Goal: Answer question/provide support

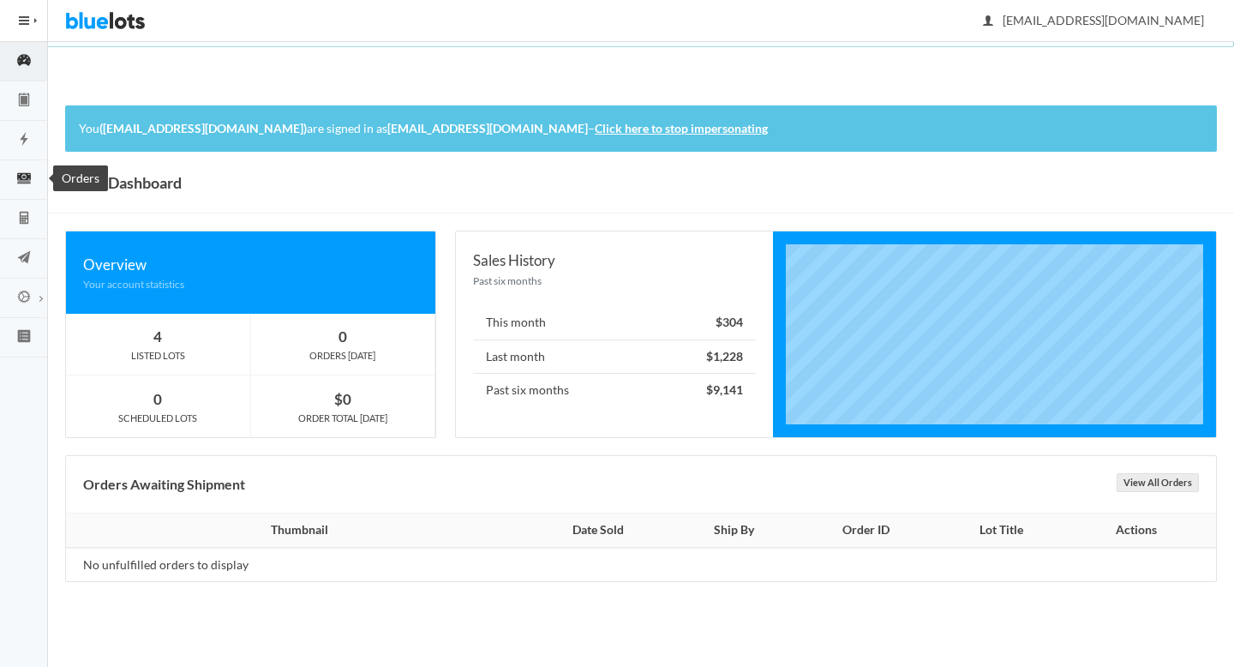
click at [28, 183] on icon "cash" at bounding box center [24, 178] width 14 height 10
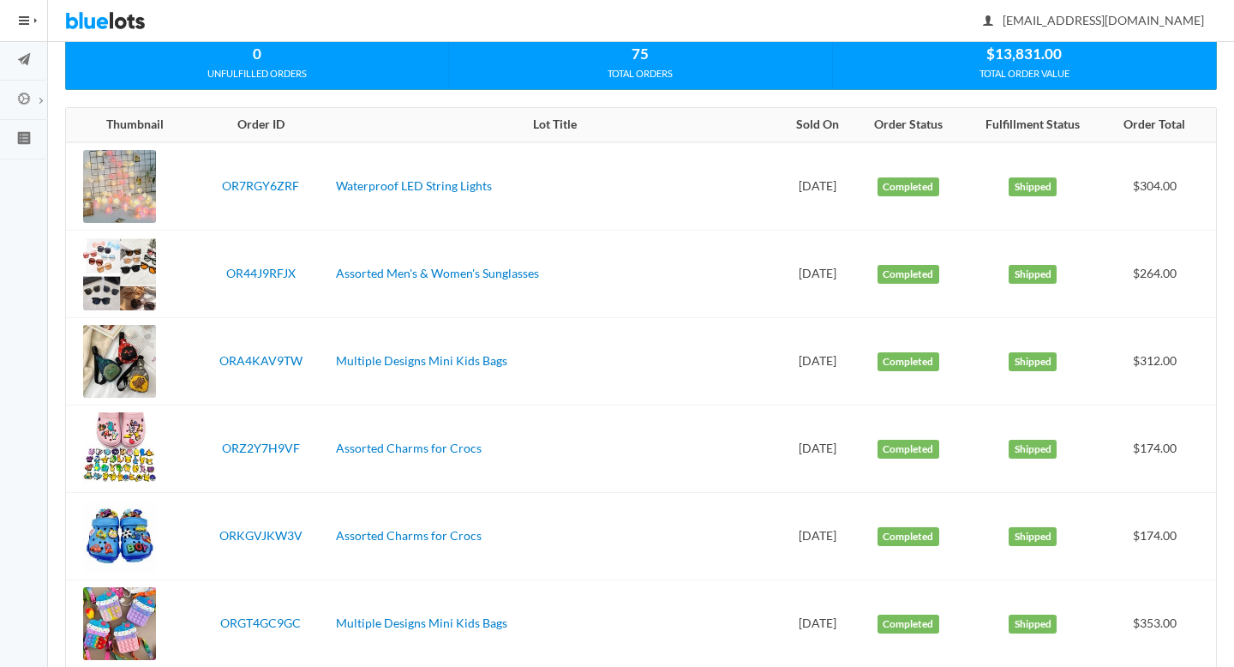
scroll to position [206, 0]
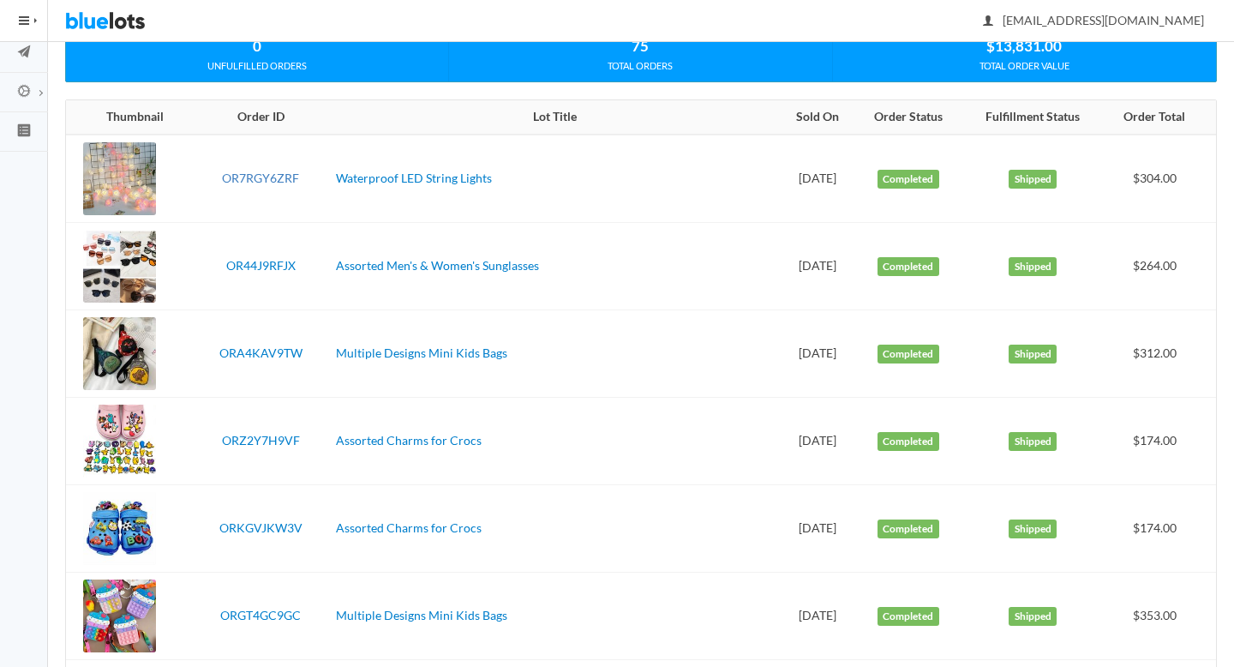
click at [247, 172] on link "OR7RGY6ZRF" at bounding box center [260, 178] width 77 height 15
click at [253, 261] on link "OR44J9RFJX" at bounding box center [260, 265] width 69 height 15
click at [265, 351] on link "ORA4KAV9TW" at bounding box center [260, 352] width 83 height 15
click at [276, 435] on link "ORZ2Y7H9VF" at bounding box center [261, 440] width 78 height 15
click at [270, 522] on link "ORKGVJKW3V" at bounding box center [260, 527] width 83 height 15
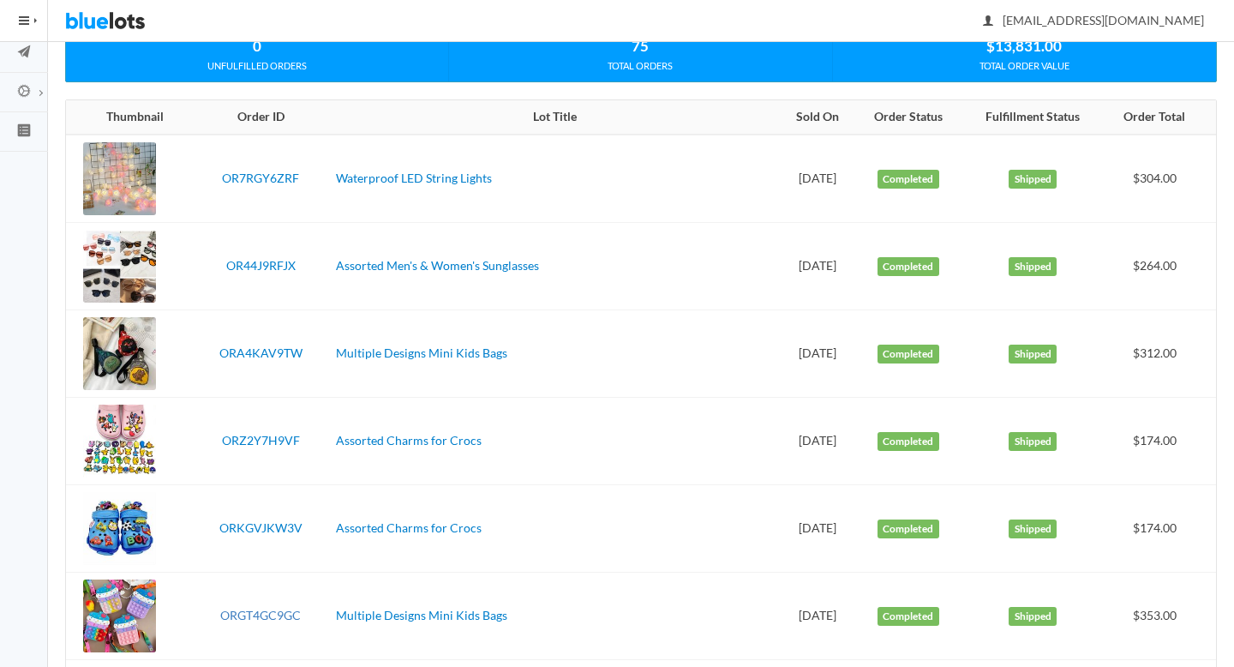
click at [251, 612] on link "ORGT4GC9GC" at bounding box center [260, 615] width 81 height 15
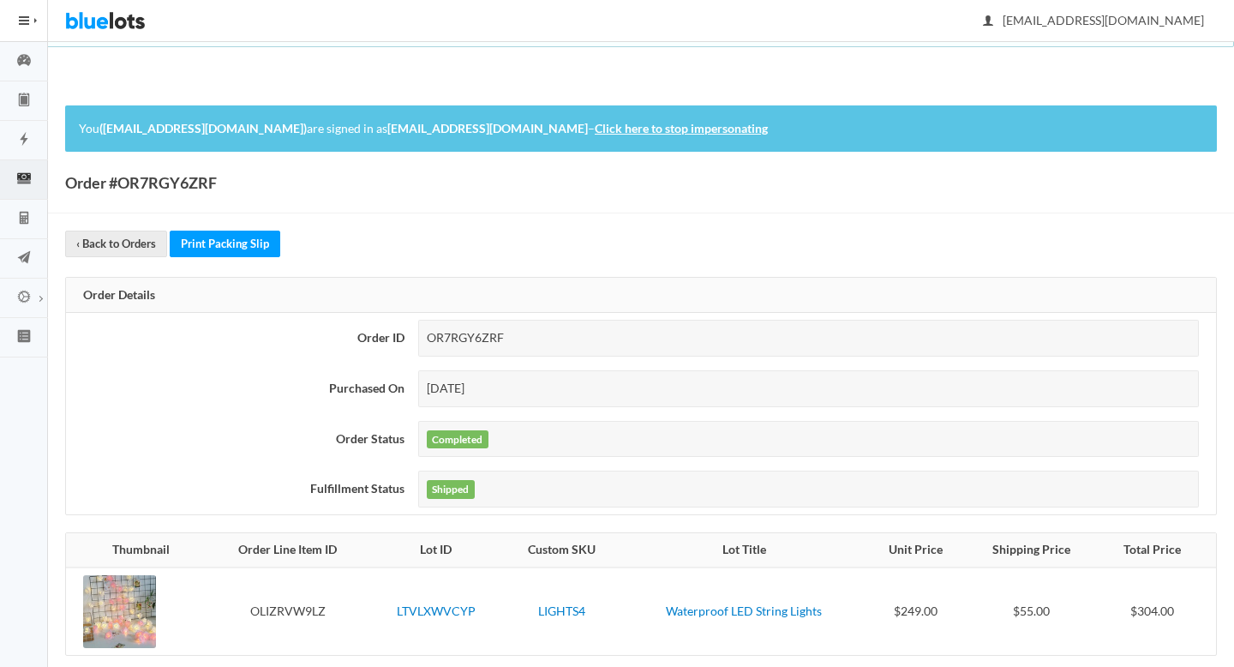
scroll to position [152, 0]
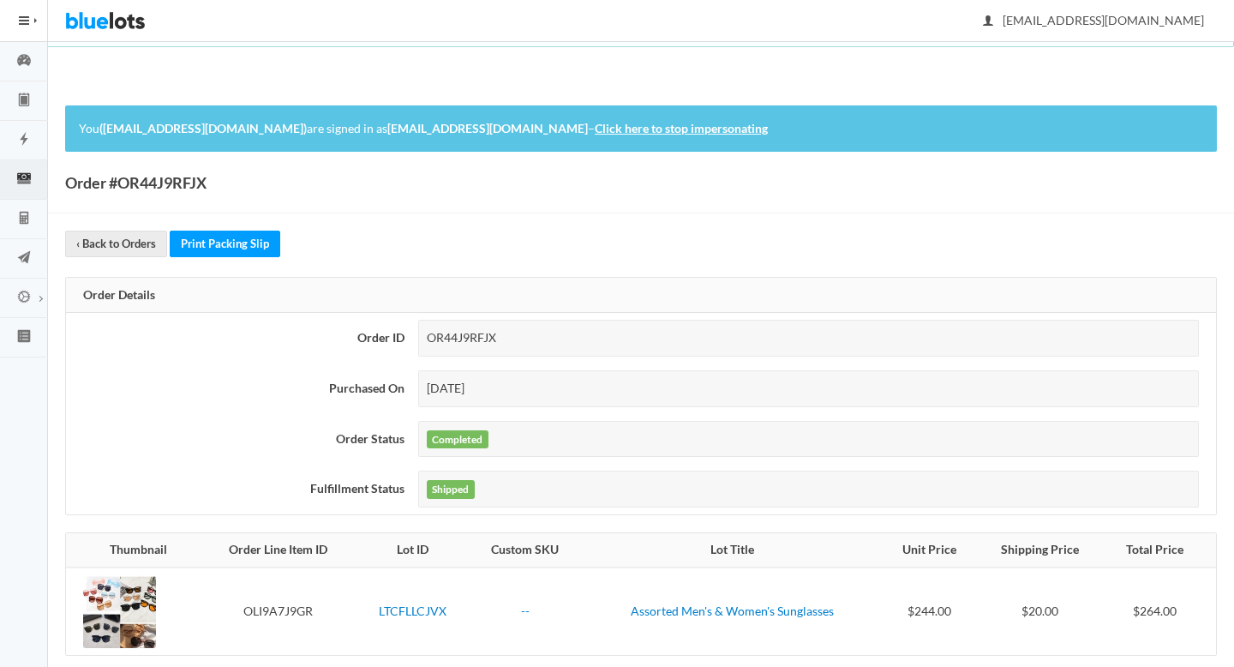
scroll to position [152, 0]
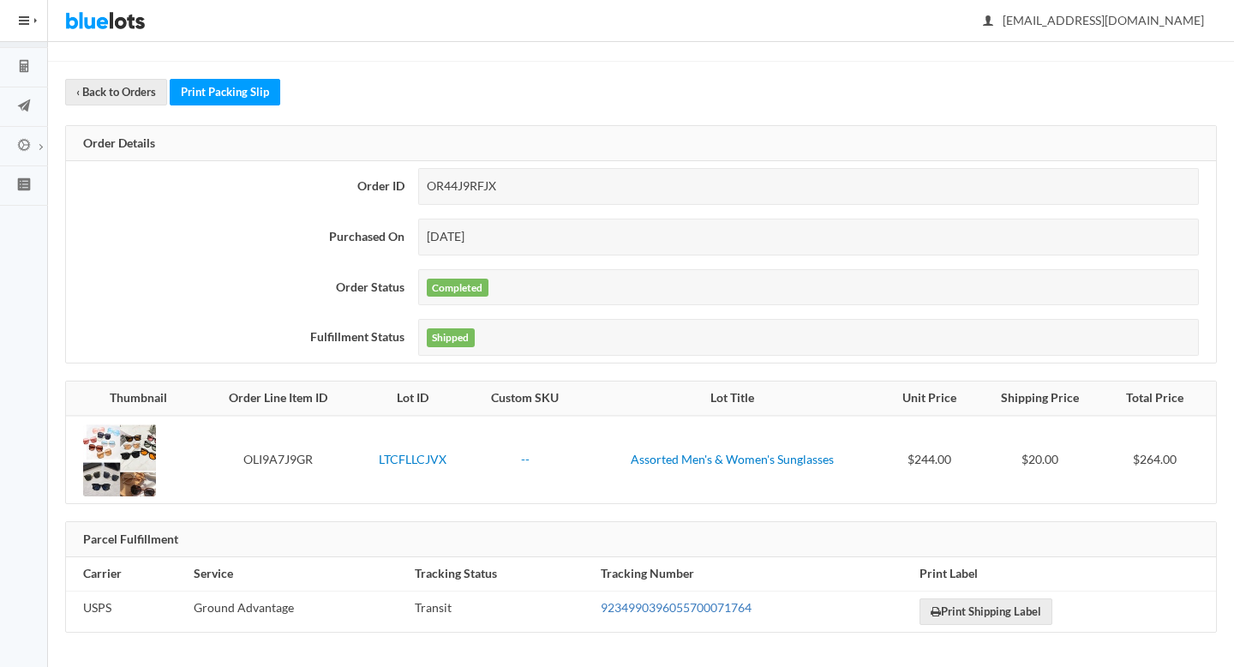
click at [627, 608] on link "9234990396055700071764" at bounding box center [676, 607] width 151 height 15
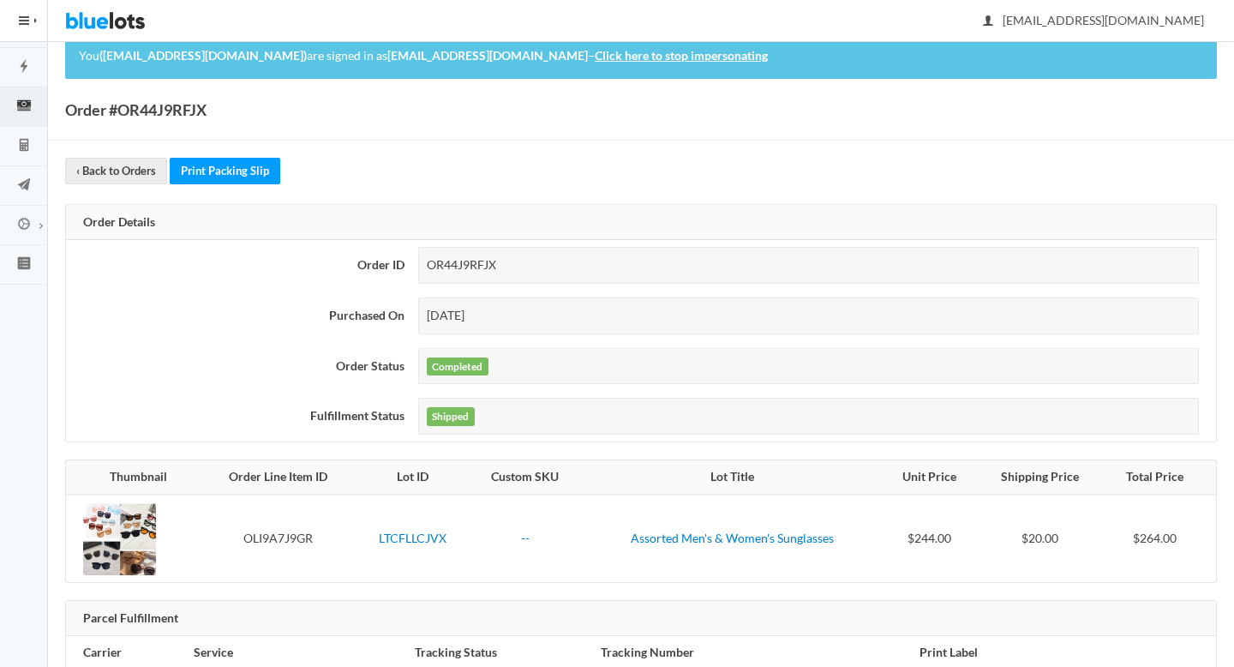
scroll to position [0, 0]
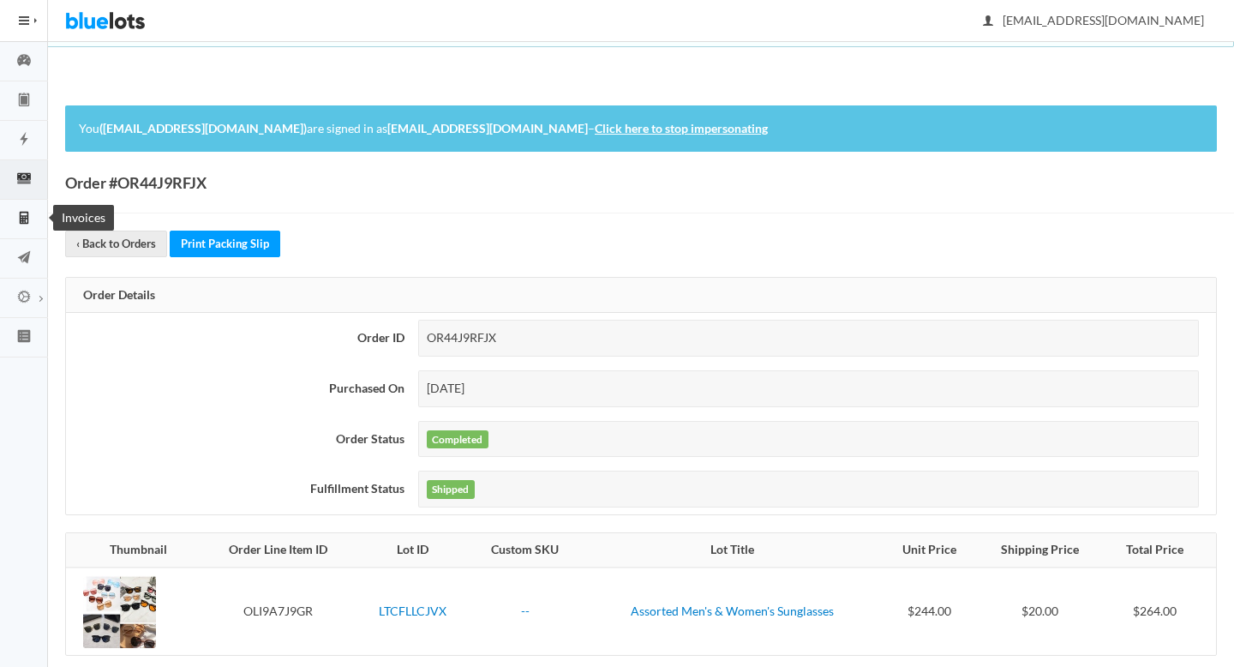
click at [27, 219] on icon "calculator" at bounding box center [24, 218] width 9 height 13
click at [460, 339] on div "OR44J9RFJX" at bounding box center [808, 338] width 781 height 37
copy div "OR44J9RFJX"
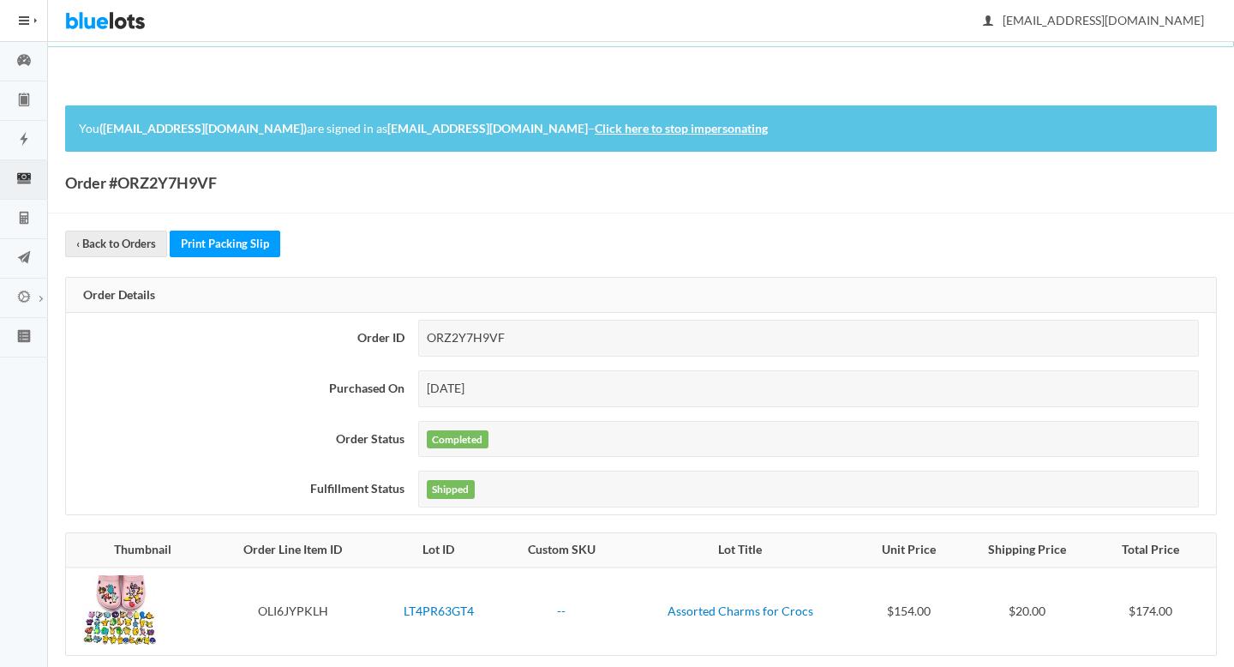
scroll to position [152, 0]
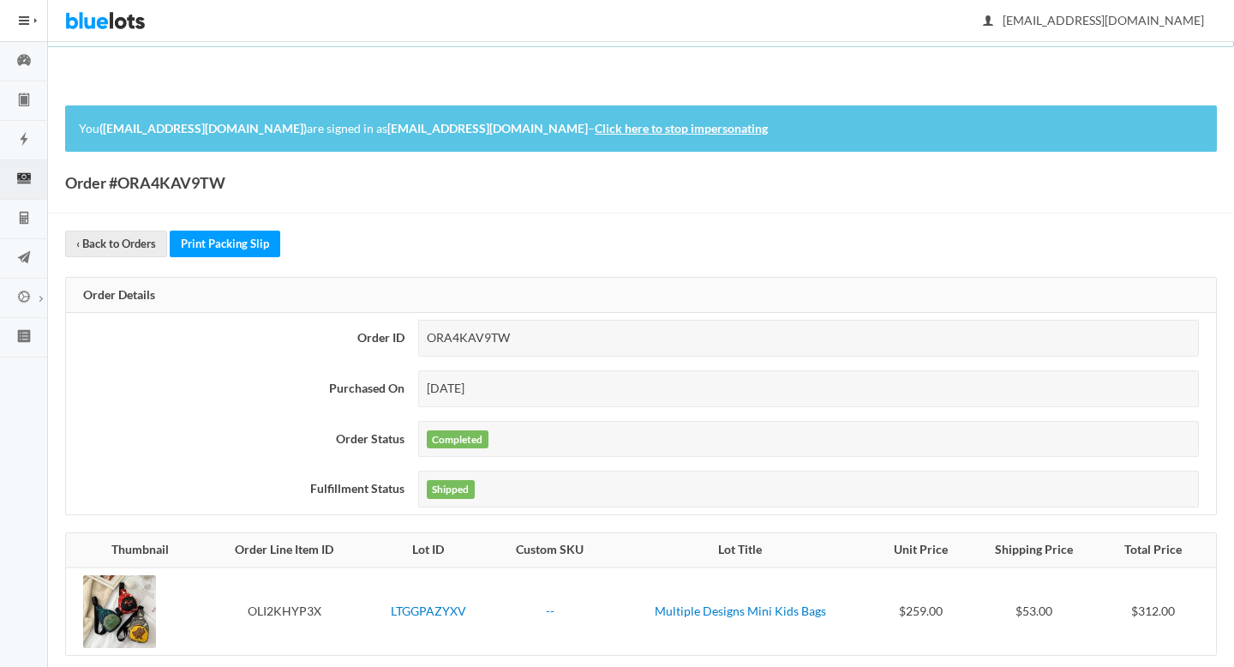
scroll to position [152, 0]
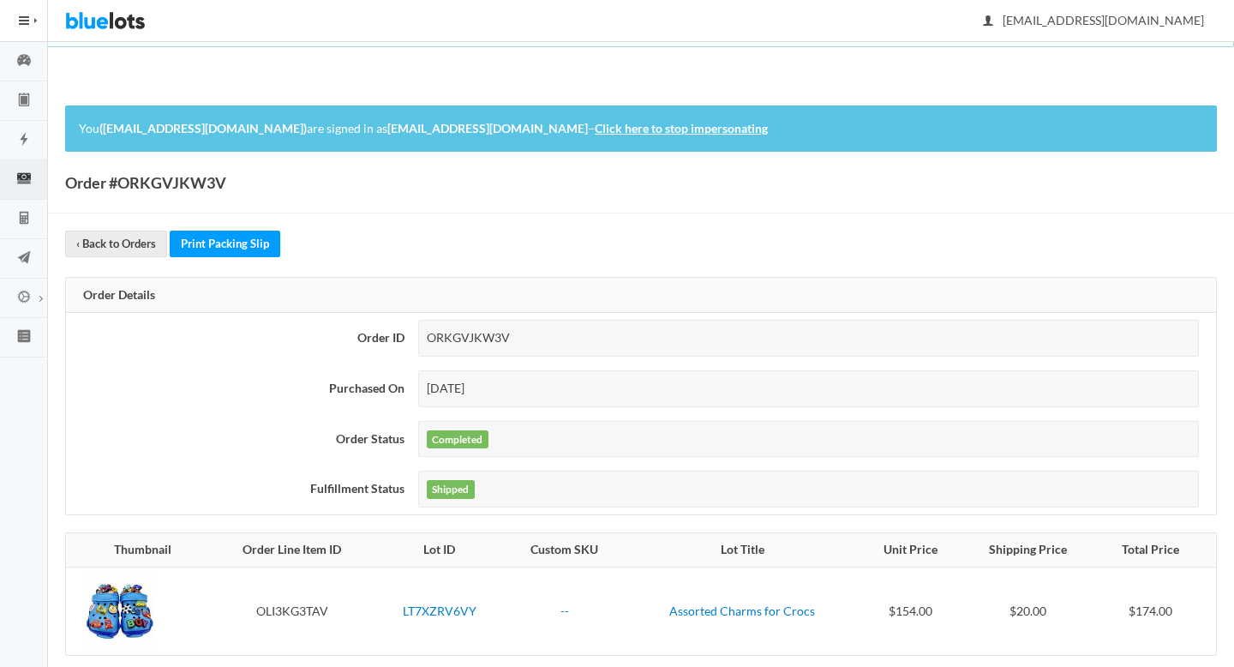
scroll to position [152, 0]
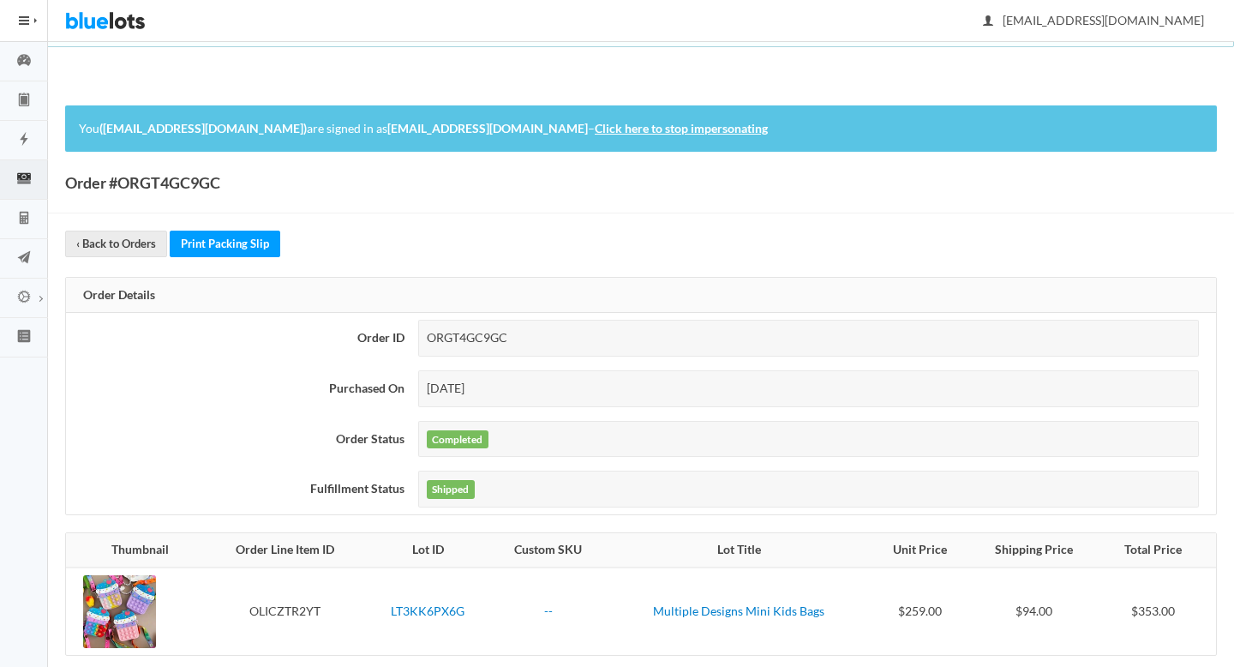
scroll to position [152, 0]
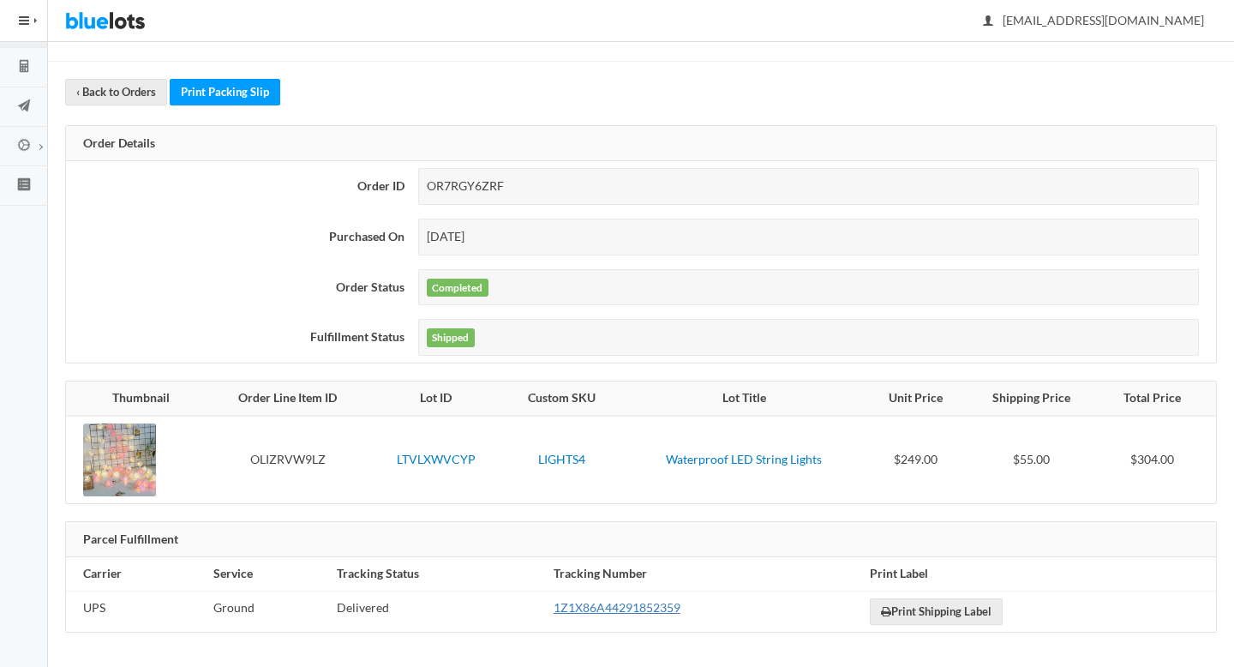
scroll to position [152, 0]
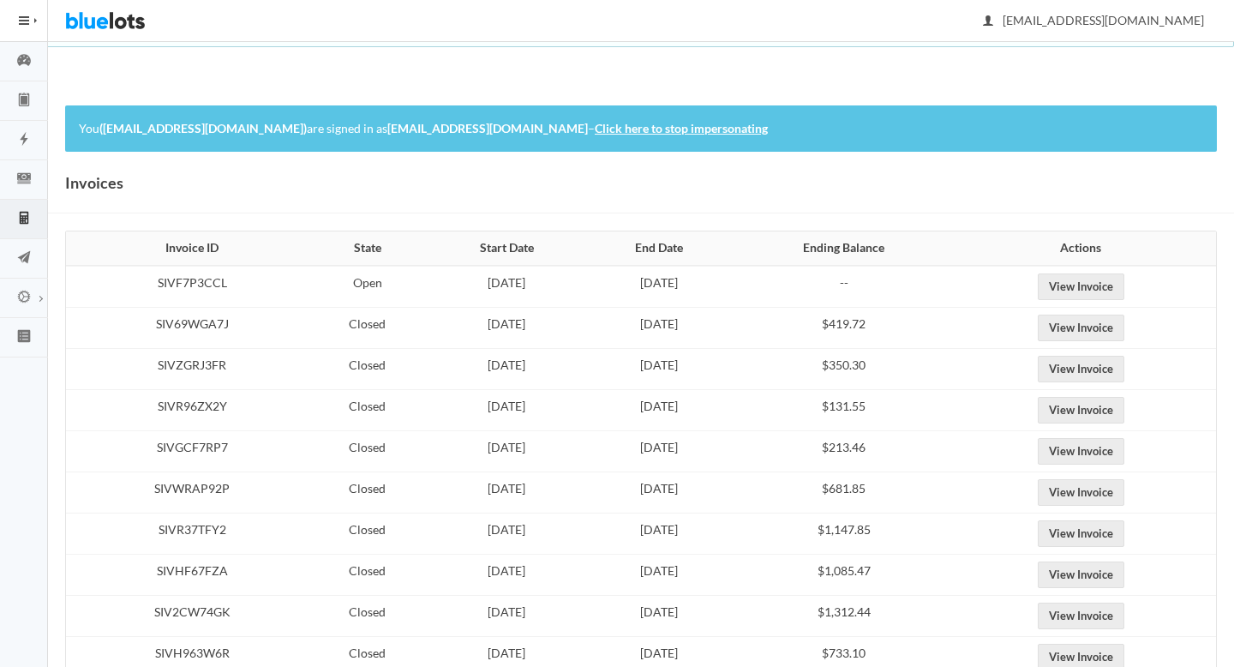
scroll to position [20, 0]
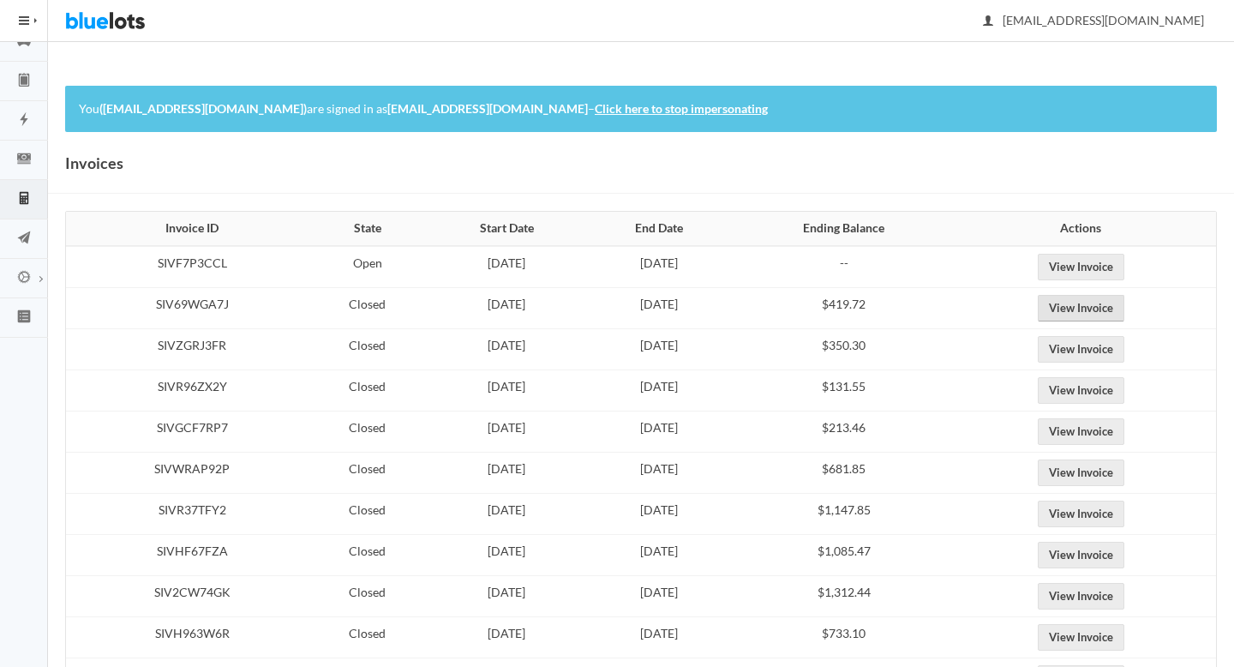
click at [1118, 312] on link "View Invoice" at bounding box center [1081, 308] width 87 height 27
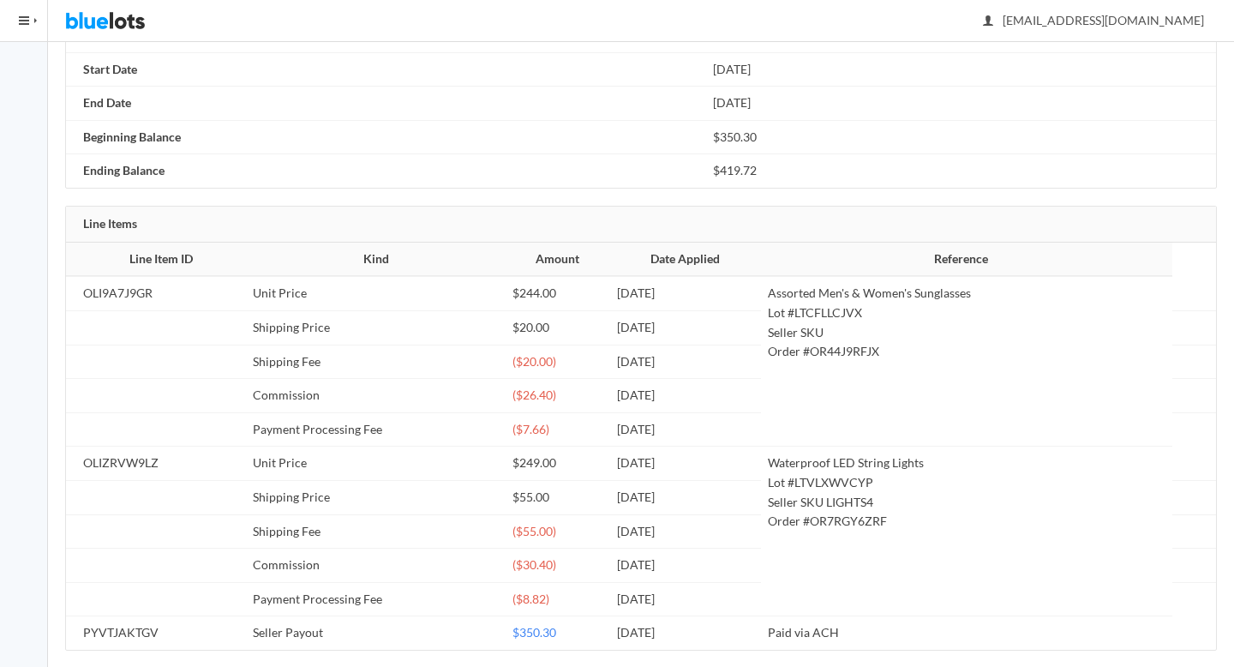
scroll to position [346, 0]
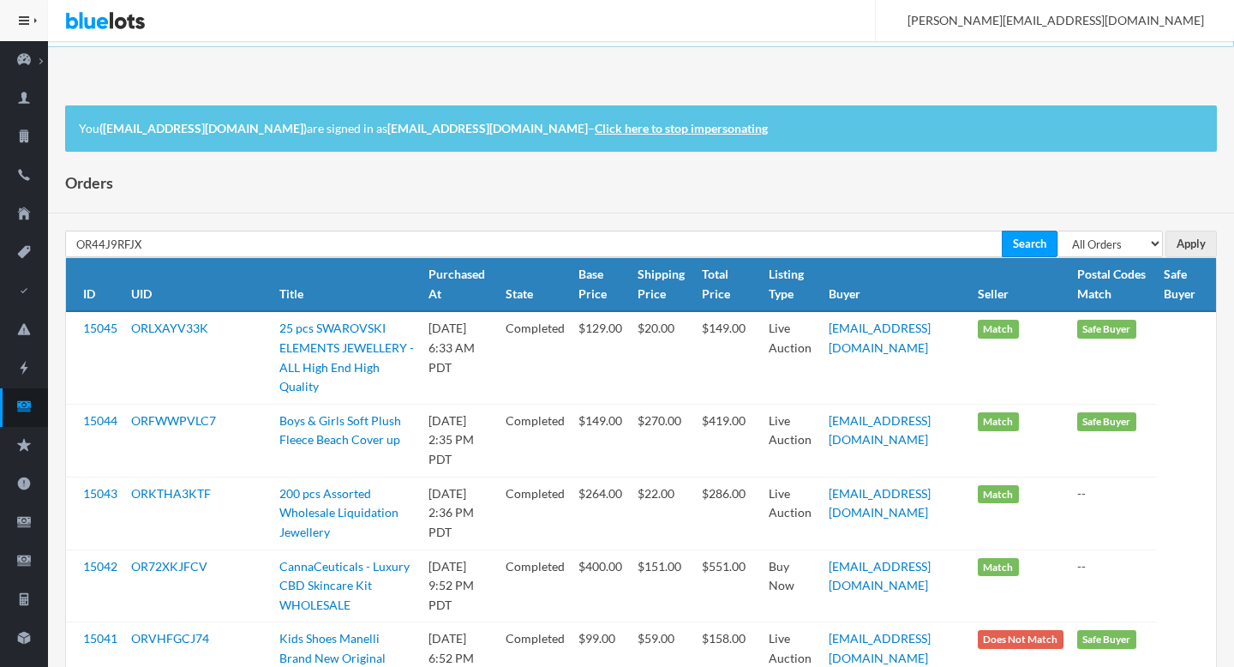
type input "OR44J9RFJX"
click at [1002, 231] on input "Search" at bounding box center [1030, 244] width 56 height 27
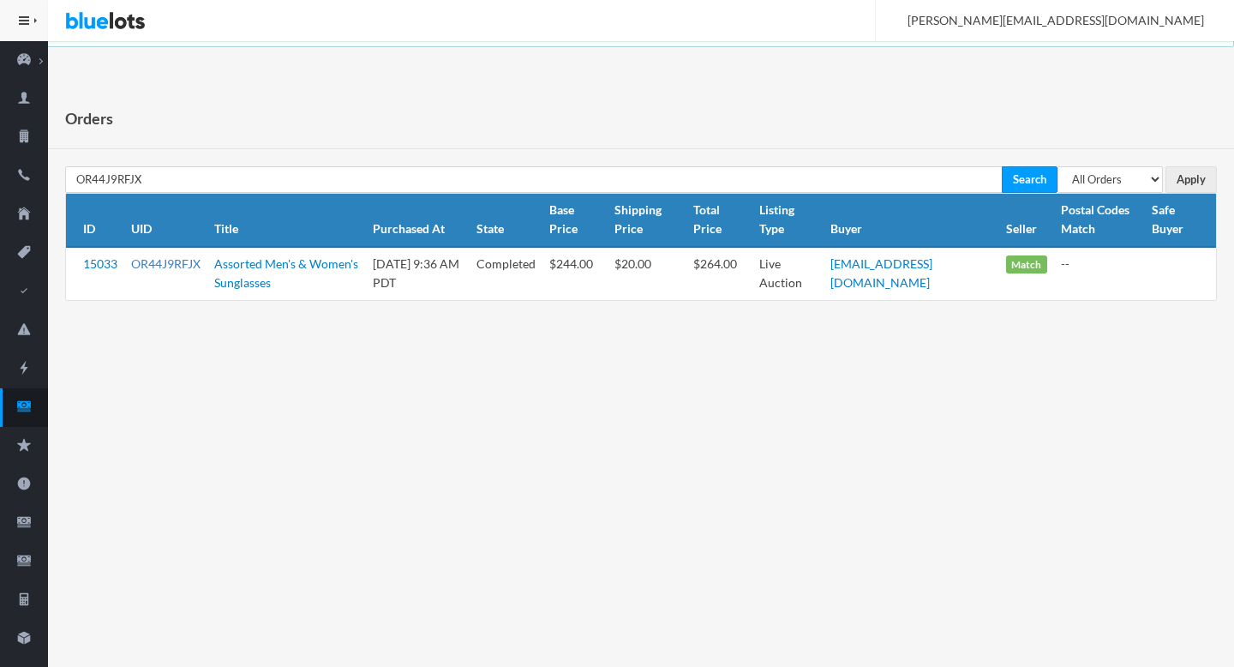
click at [175, 259] on link "OR44J9RFJX" at bounding box center [165, 263] width 69 height 15
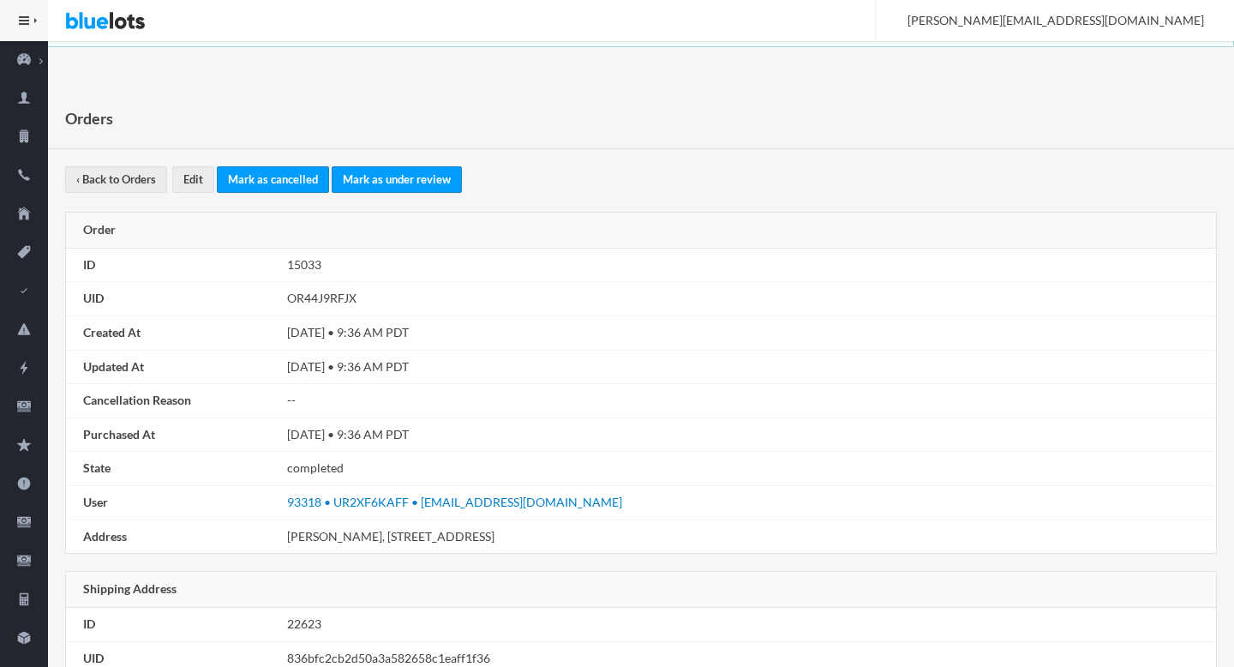
scroll to position [972, 0]
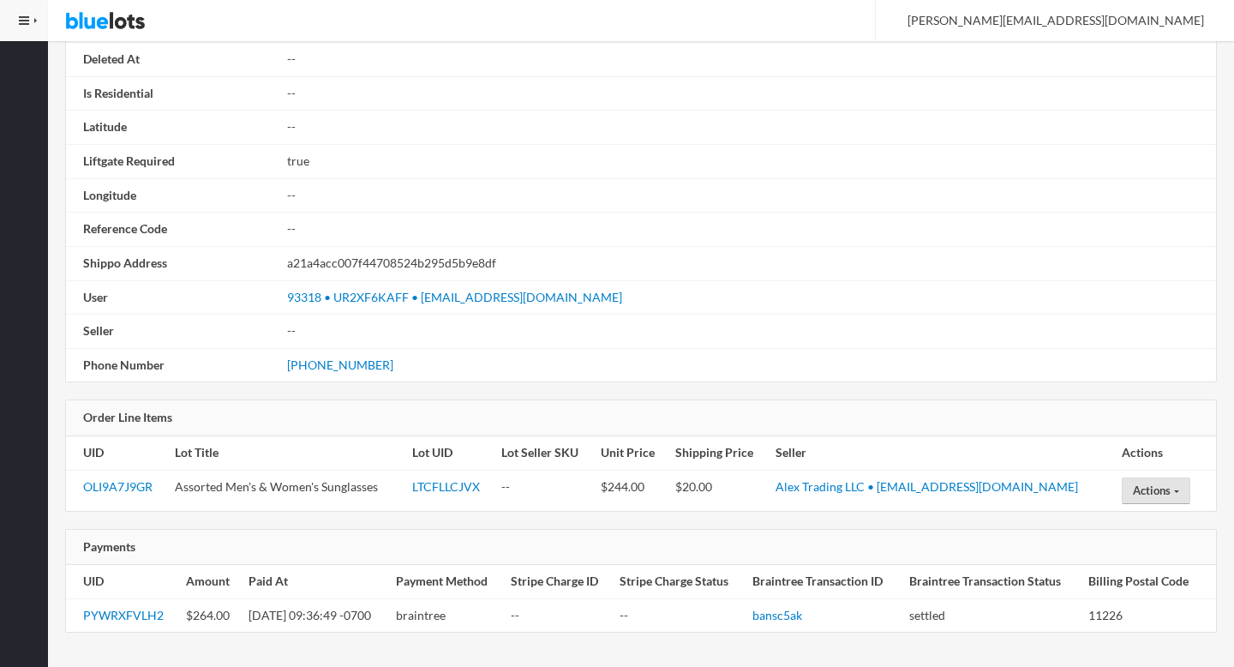
click at [1163, 489] on button "Actions" at bounding box center [1156, 490] width 69 height 27
click at [1169, 522] on link "Open a Buyer Dispute" at bounding box center [1192, 524] width 139 height 27
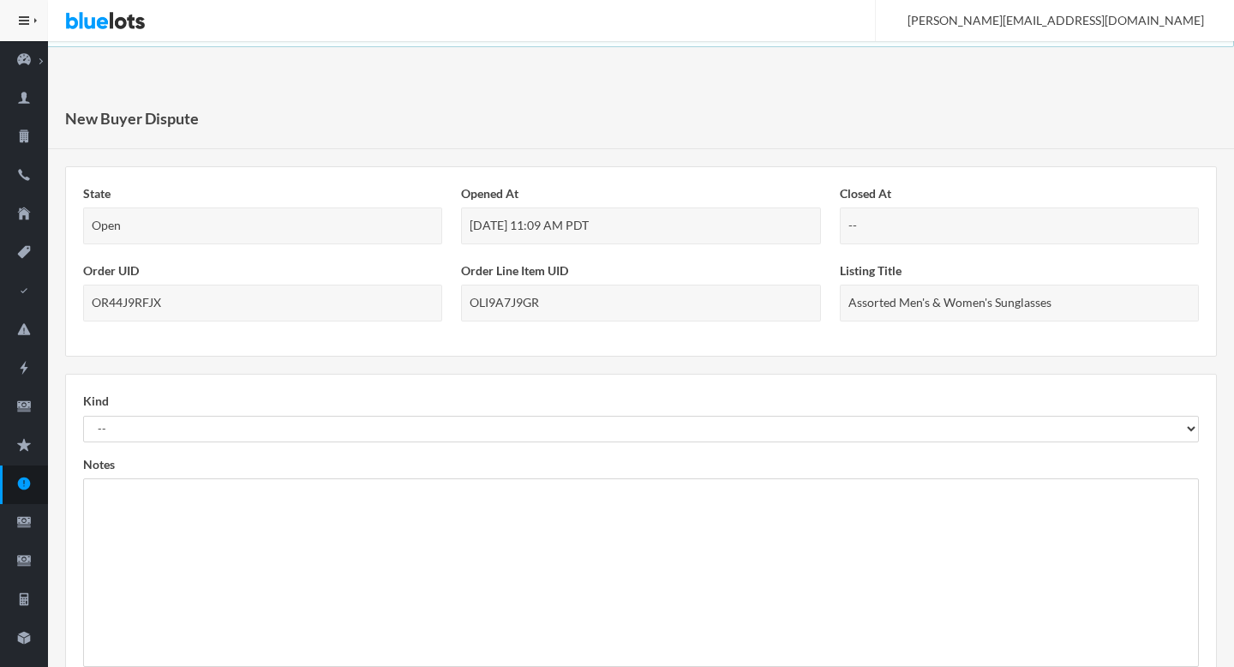
click at [150, 447] on form "Kind -- Not As Described Not Received Notes Create Buyer dispute" at bounding box center [641, 549] width 1116 height 315
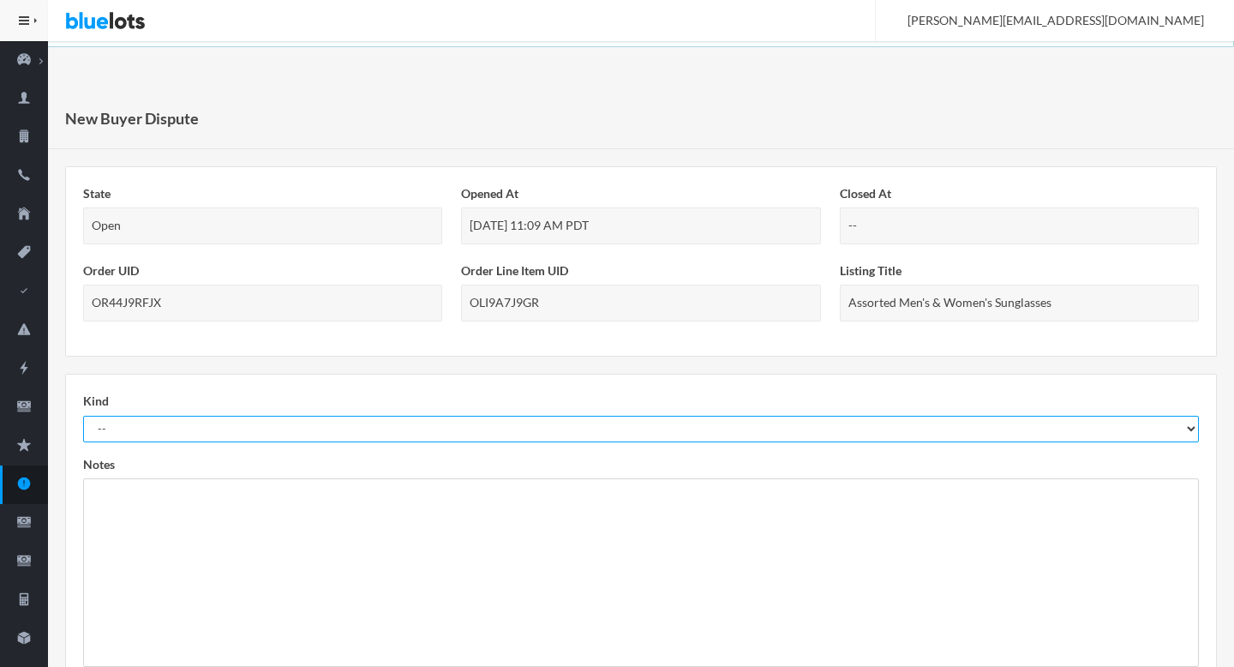
click at [153, 434] on select "-- Not As Described Not Received" at bounding box center [641, 429] width 1116 height 27
select select "not_received"
click at [83, 416] on select "-- Not As Described Not Received" at bounding box center [641, 429] width 1116 height 27
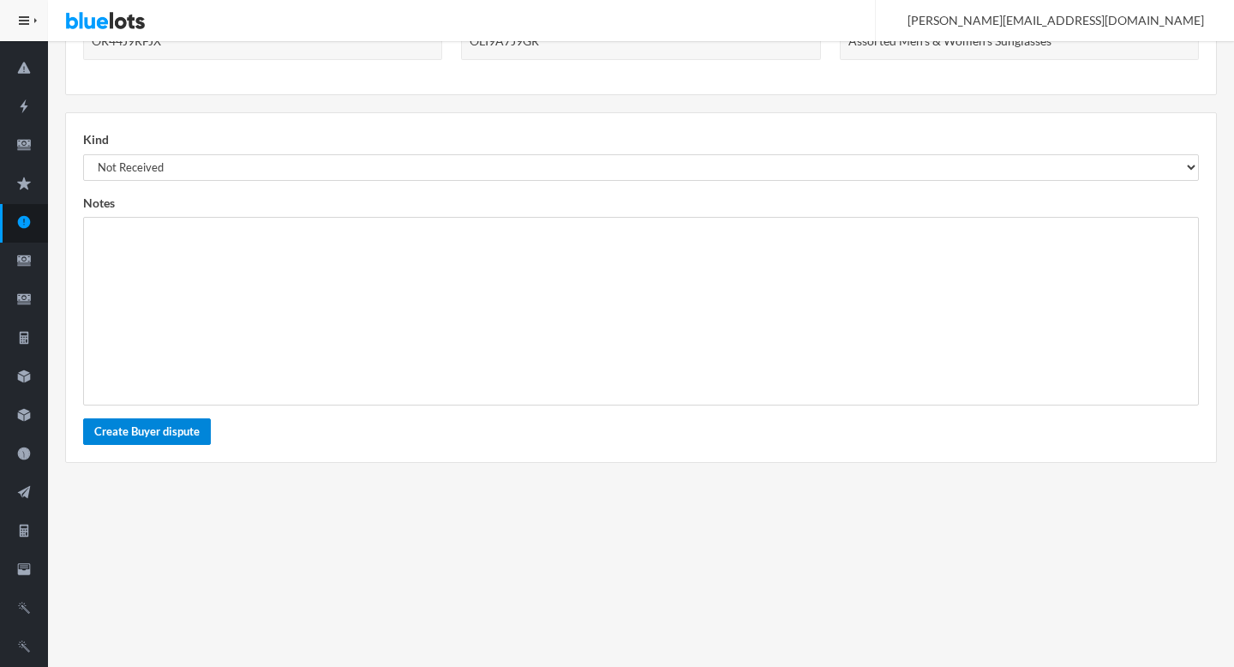
click at [123, 430] on button "Create Buyer dispute" at bounding box center [147, 431] width 128 height 27
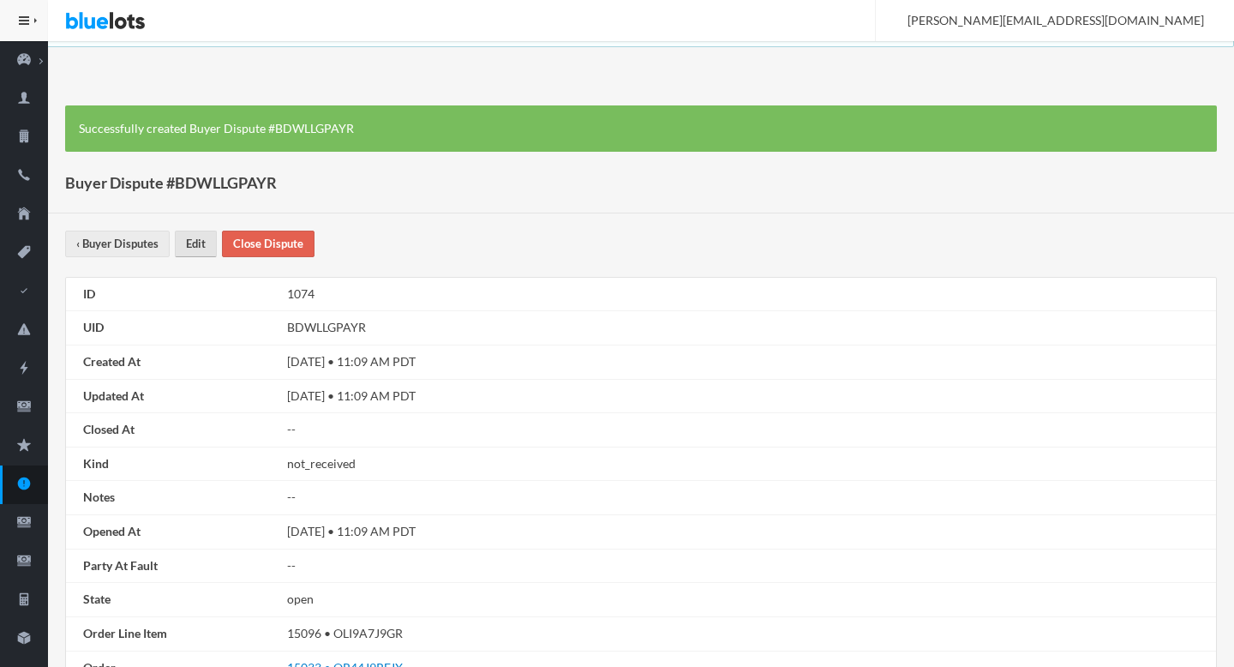
click at [186, 243] on link "Edit" at bounding box center [196, 244] width 42 height 27
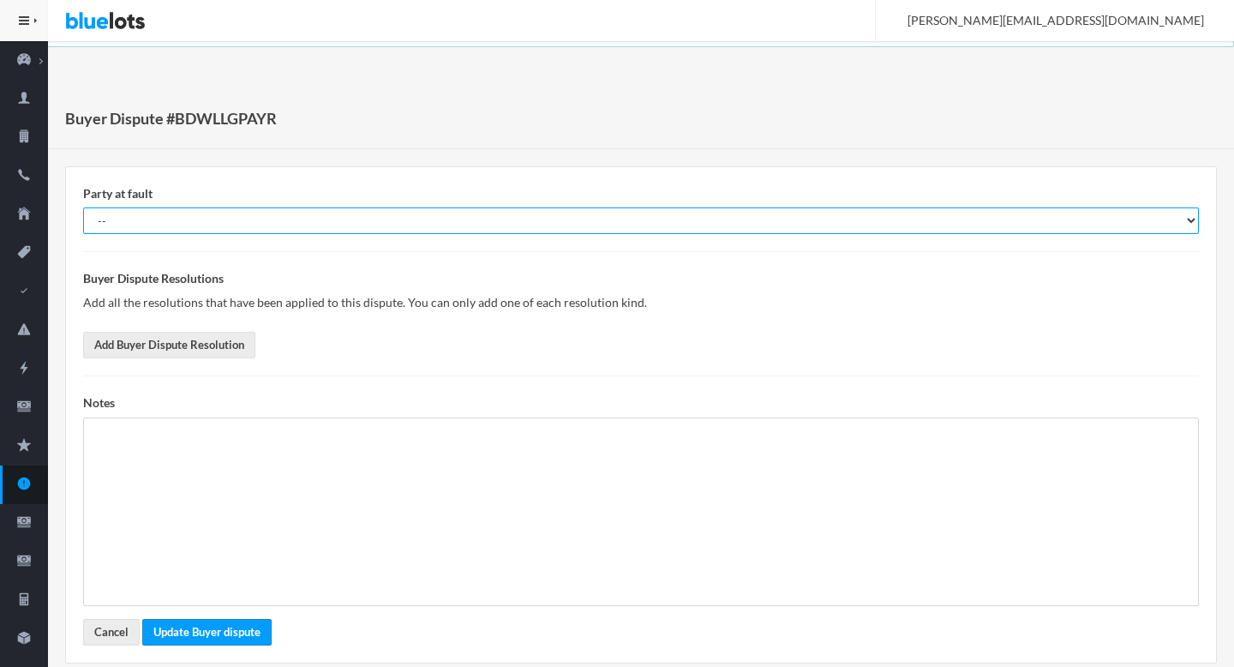
click at [399, 219] on select "-- Buyer Seller Nobody" at bounding box center [641, 220] width 1116 height 27
select select "nobody"
click at [83, 207] on select "-- Buyer Seller Nobody" at bounding box center [641, 220] width 1116 height 27
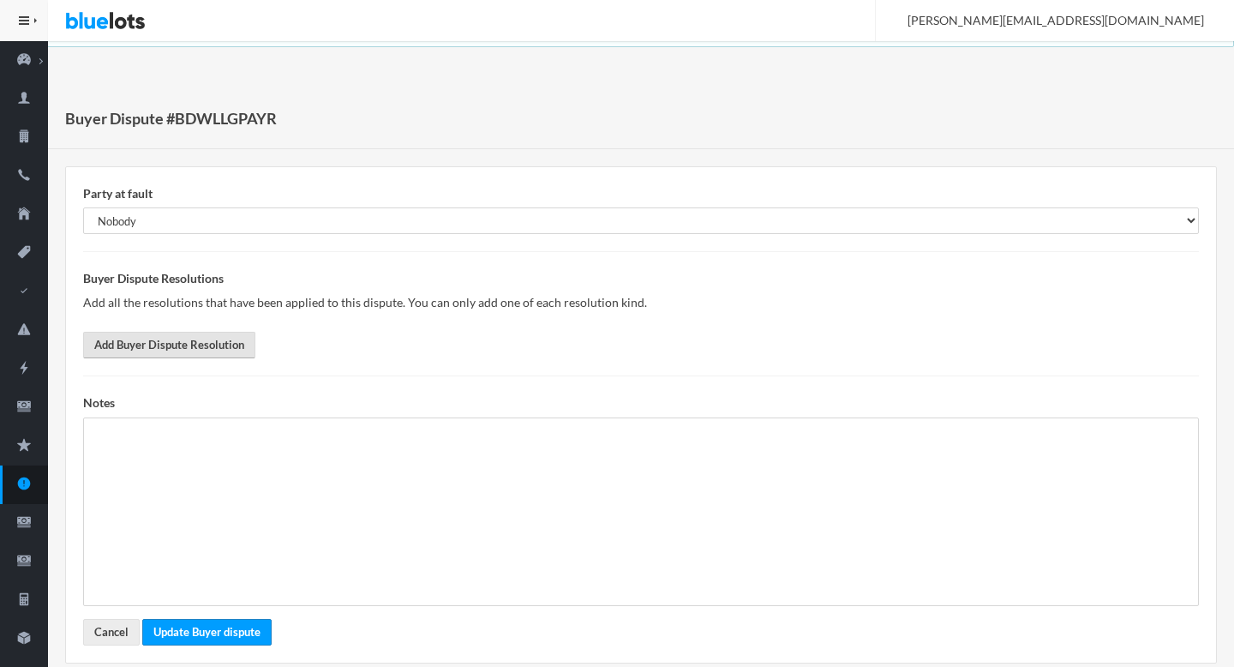
click at [231, 347] on link "Add Buyer Dispute Resolution" at bounding box center [169, 345] width 172 height 27
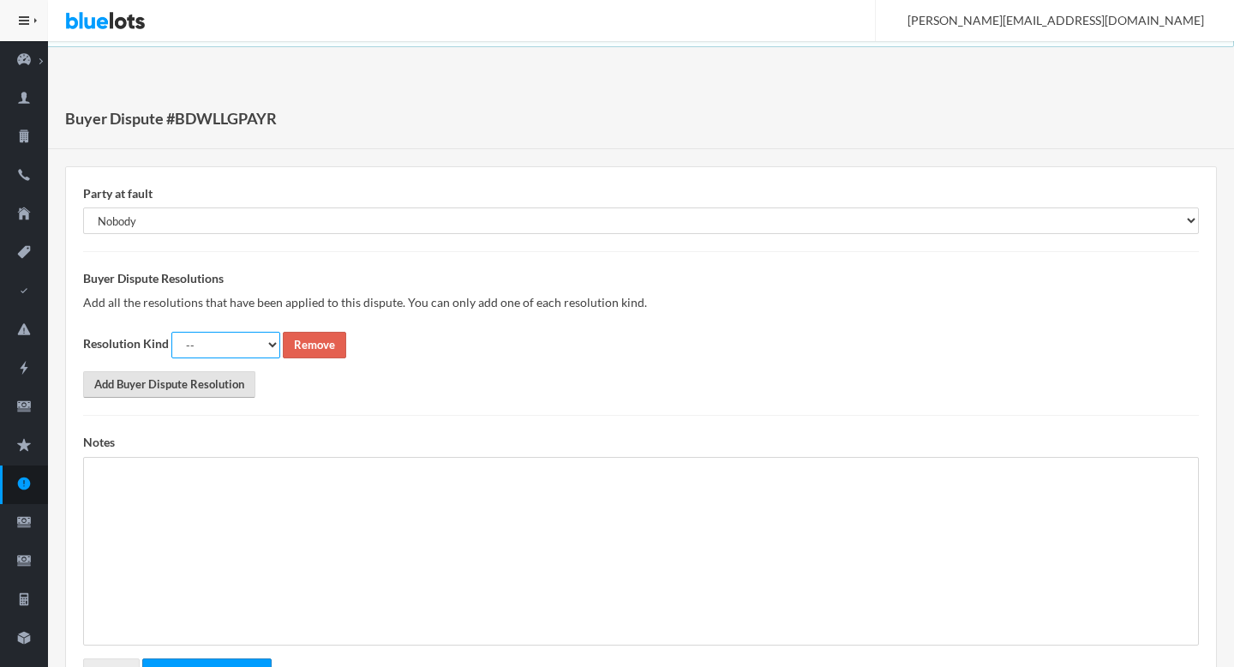
click at [231, 347] on select "-- Full Refund Partial Refund Return Replacement Credit Not Required" at bounding box center [225, 345] width 109 height 27
select select "not_required"
click at [171, 332] on select "-- Full Refund Partial Refund Return Replacement Credit Not Required" at bounding box center [225, 345] width 109 height 27
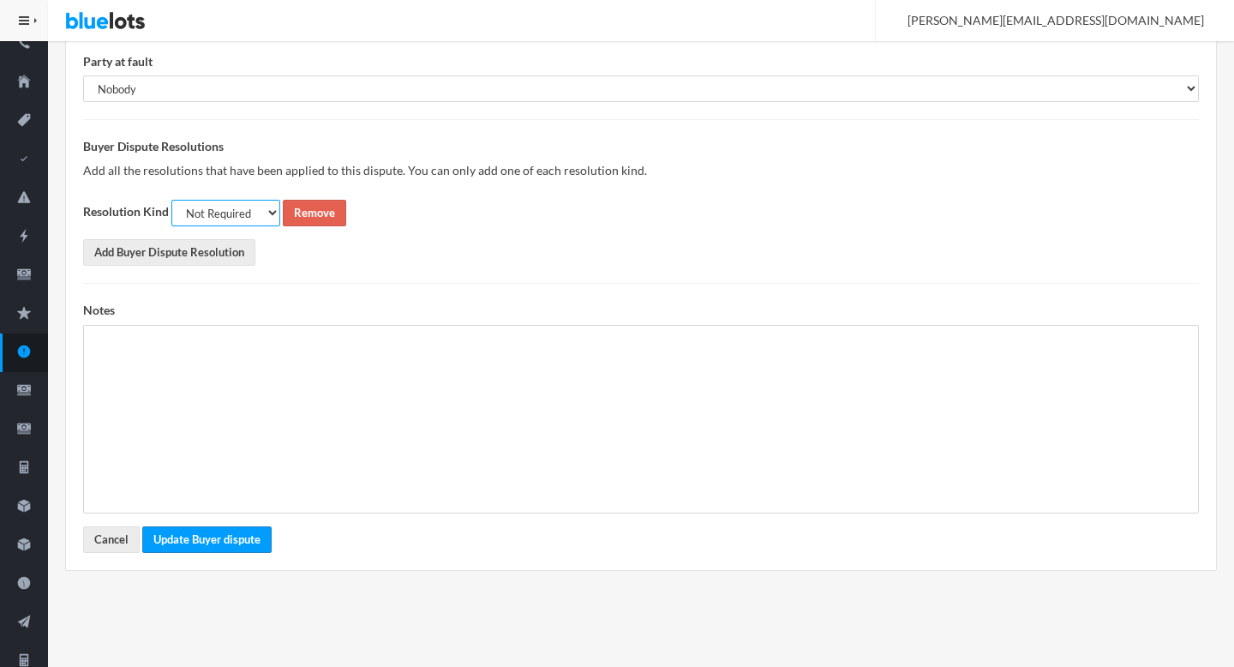
scroll to position [148, 0]
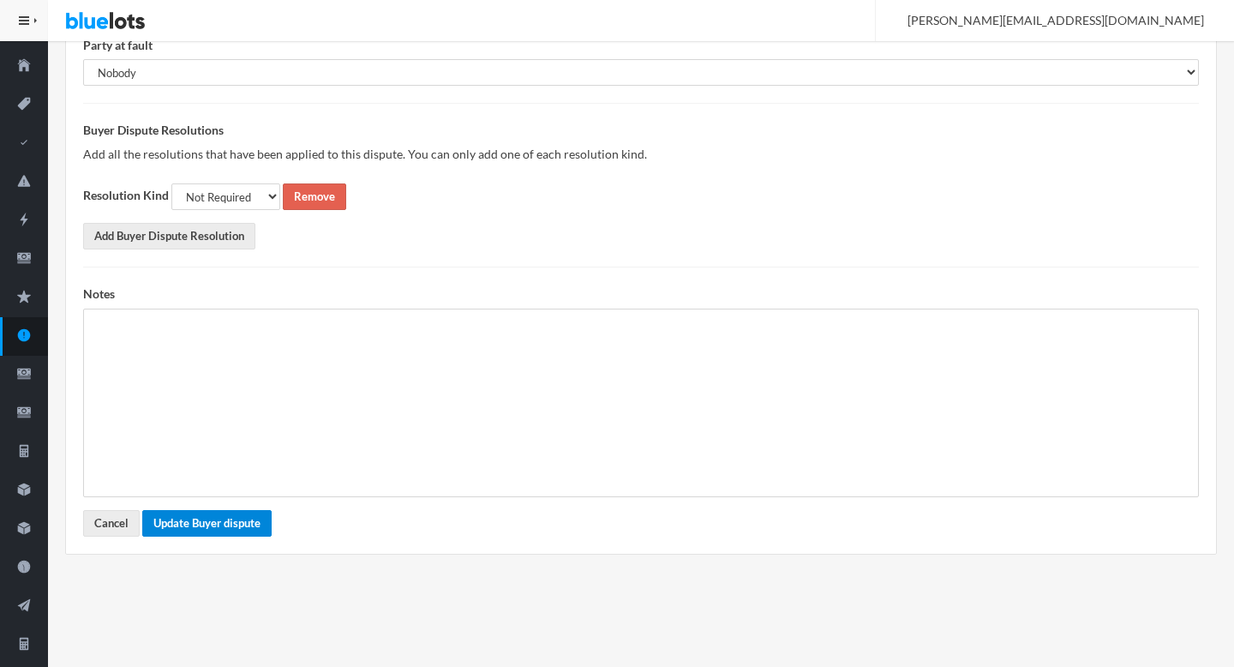
click at [219, 527] on button "Update Buyer dispute" at bounding box center [206, 523] width 129 height 27
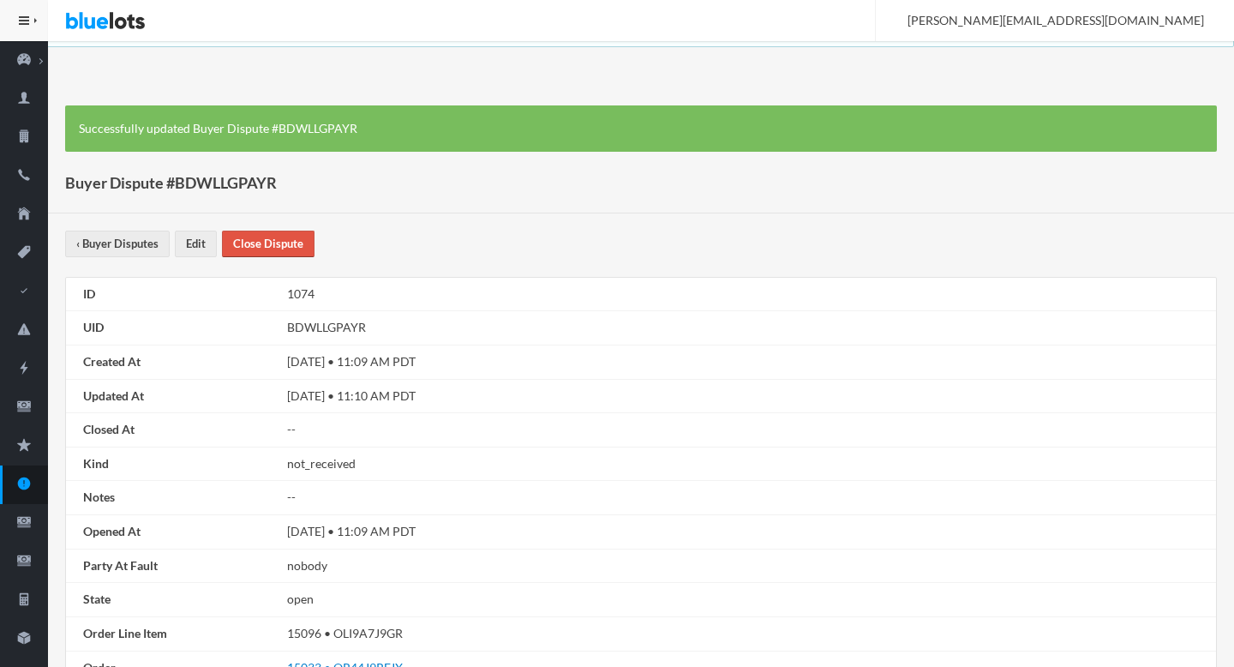
click at [281, 242] on link "Close Dispute" at bounding box center [268, 244] width 93 height 27
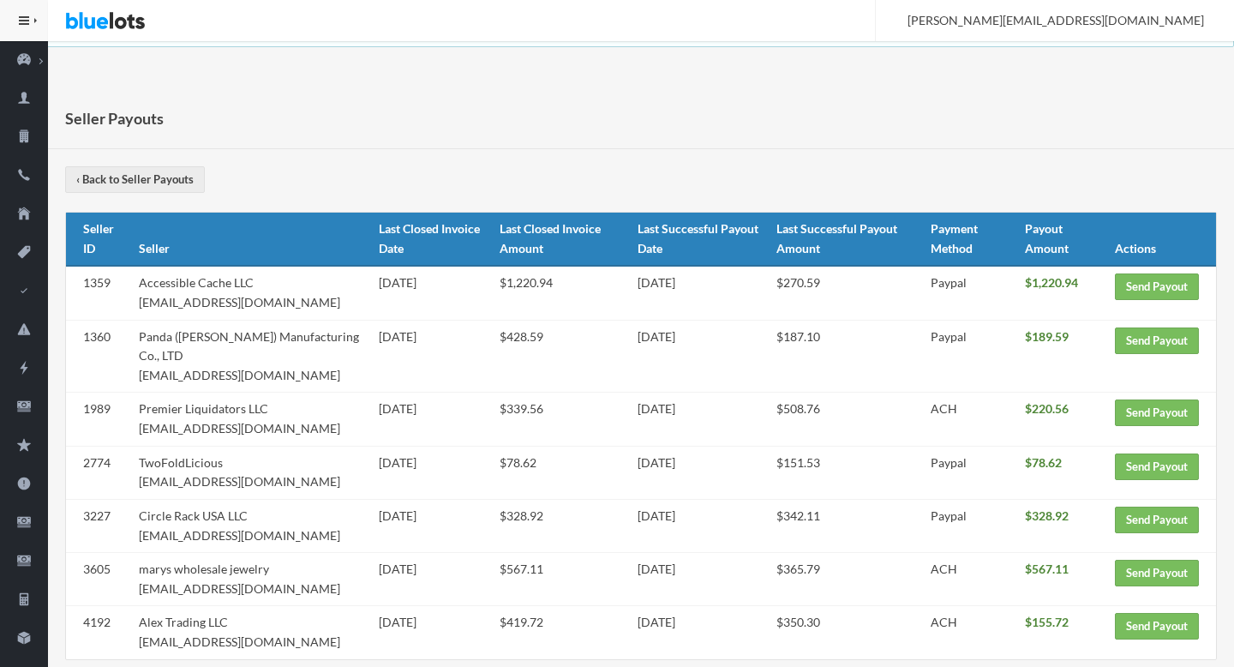
scroll to position [64, 0]
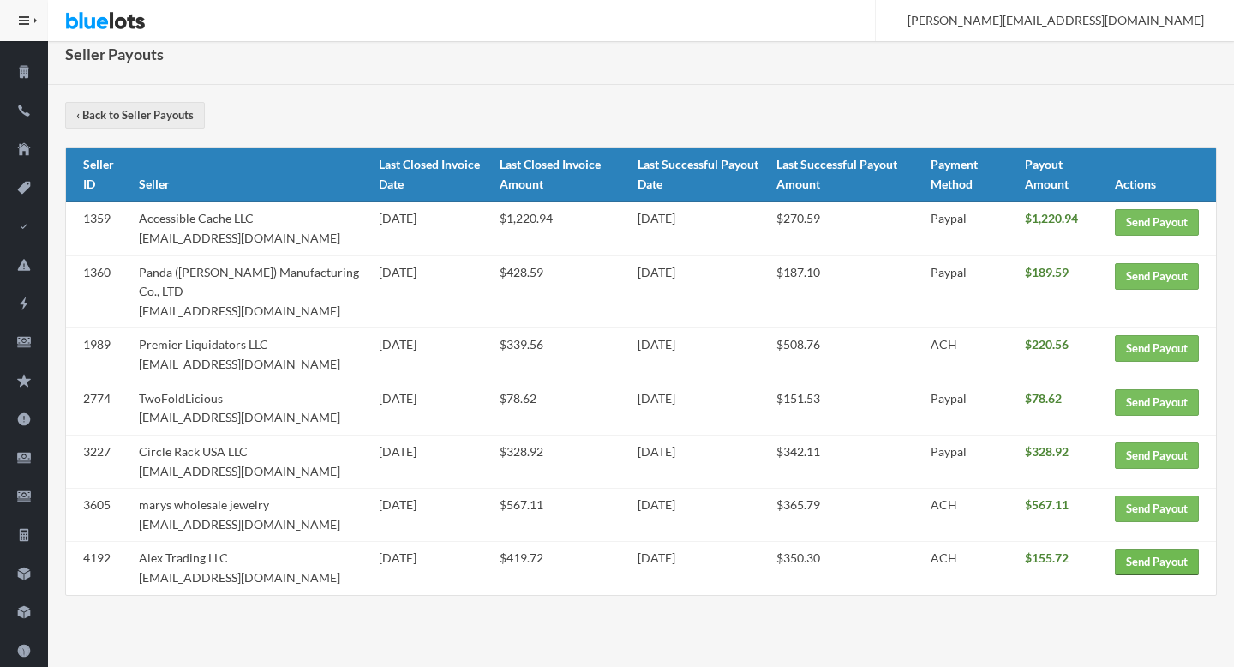
click at [1156, 562] on link "Send Payout" at bounding box center [1157, 562] width 84 height 27
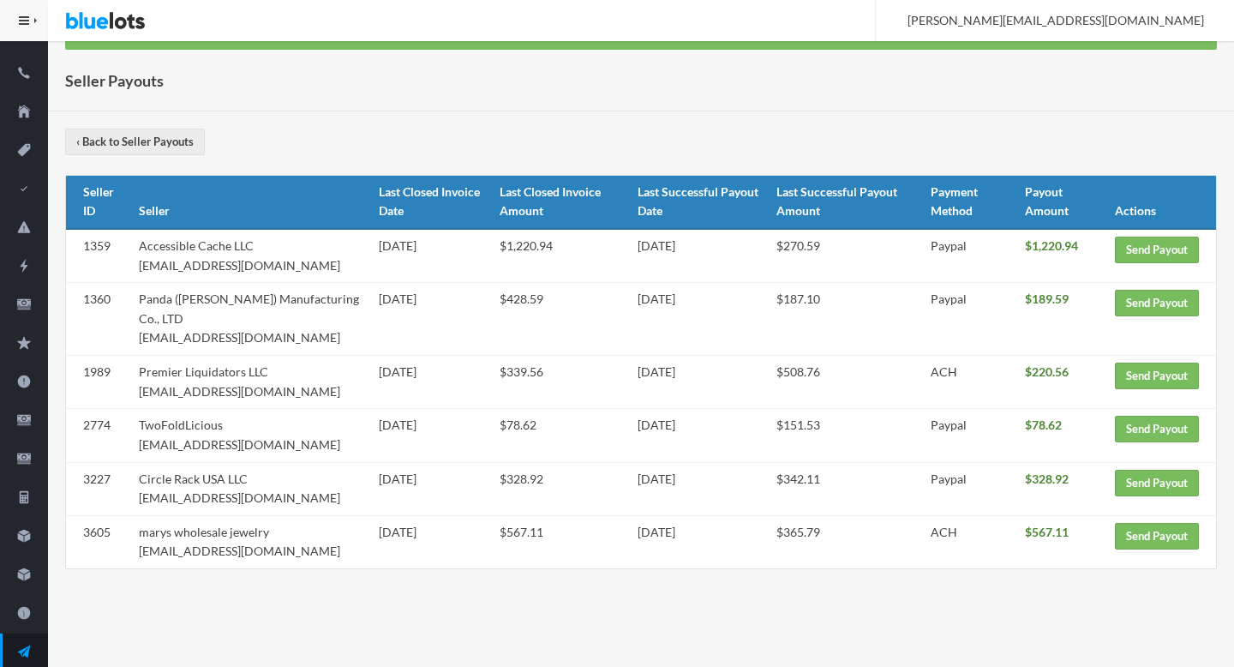
scroll to position [111, 0]
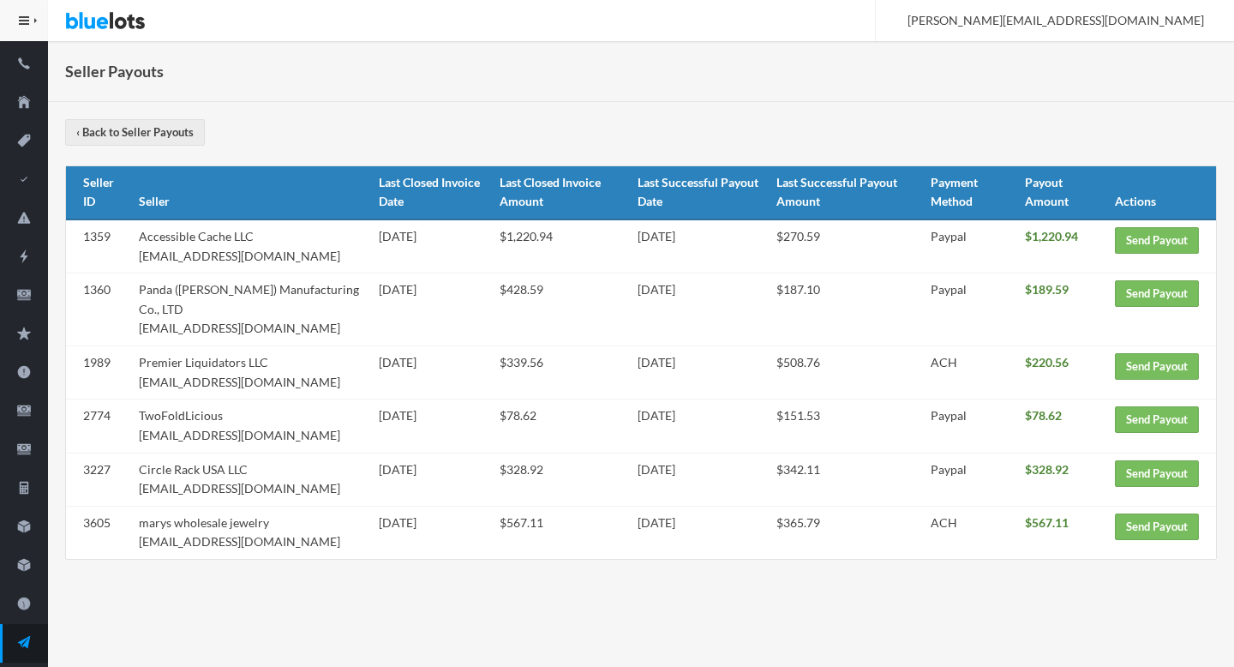
click at [285, 541] on td "marys wholesale jewelry [EMAIL_ADDRESS][DOMAIN_NAME]" at bounding box center [252, 532] width 241 height 53
drag, startPoint x: 285, startPoint y: 541, endPoint x: 141, endPoint y: 545, distance: 144.9
click at [141, 545] on td "marys wholesale jewelry [EMAIL_ADDRESS][DOMAIN_NAME]" at bounding box center [252, 532] width 241 height 53
copy td "[EMAIL_ADDRESS][DOMAIN_NAME]"
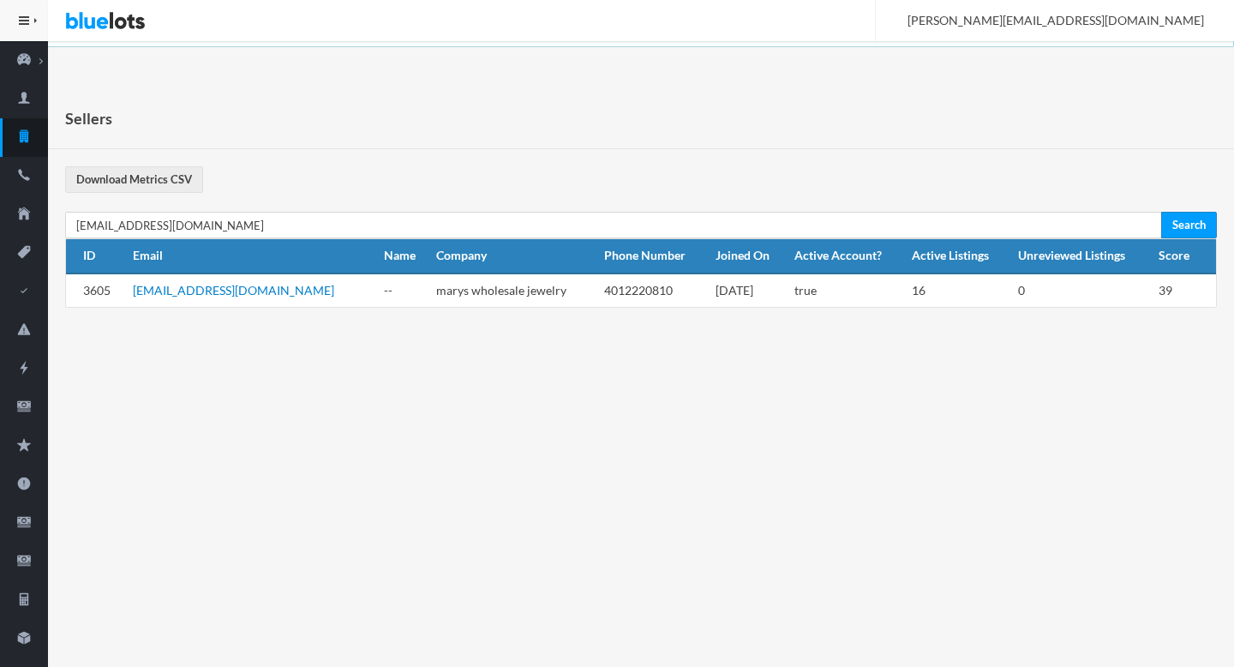
click at [209, 287] on link "[EMAIL_ADDRESS][DOMAIN_NAME]" at bounding box center [233, 290] width 201 height 15
click at [18, 411] on icon "cash" at bounding box center [24, 406] width 48 height 15
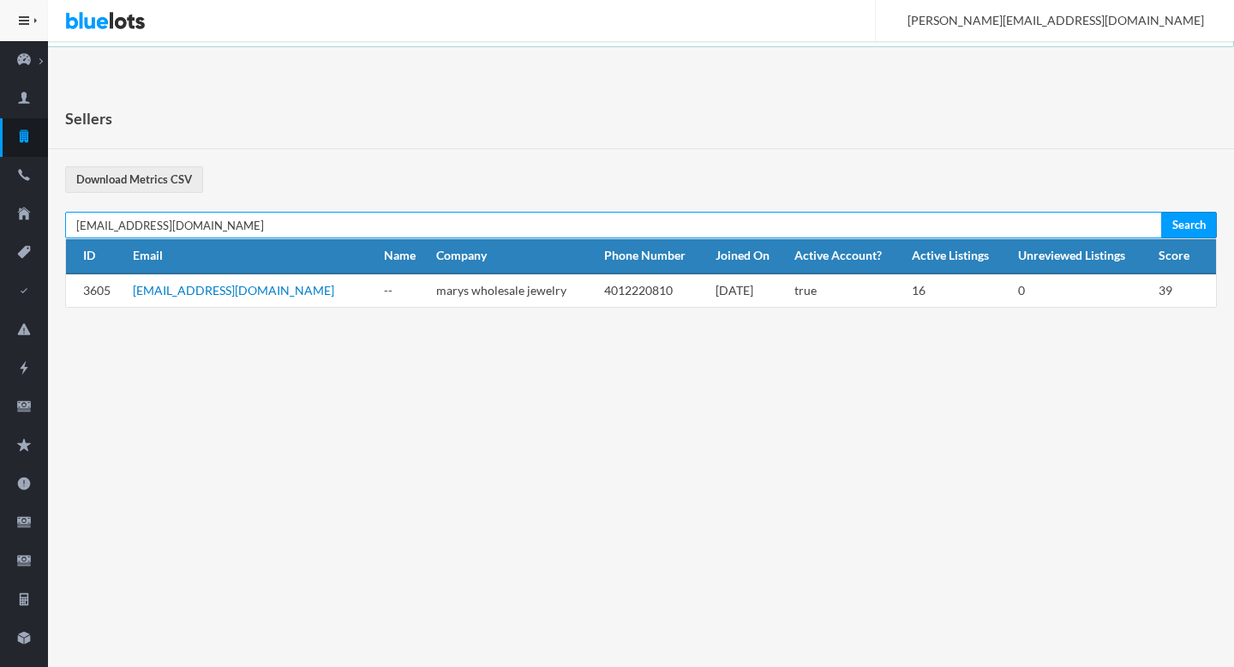
click at [237, 231] on input "[EMAIL_ADDRESS][DOMAIN_NAME]" at bounding box center [613, 225] width 1097 height 27
paste input "admin@circlerack"
type input "[EMAIL_ADDRESS][DOMAIN_NAME]"
click at [1162, 212] on input "Search" at bounding box center [1190, 225] width 56 height 27
